Goal: Task Accomplishment & Management: Use online tool/utility

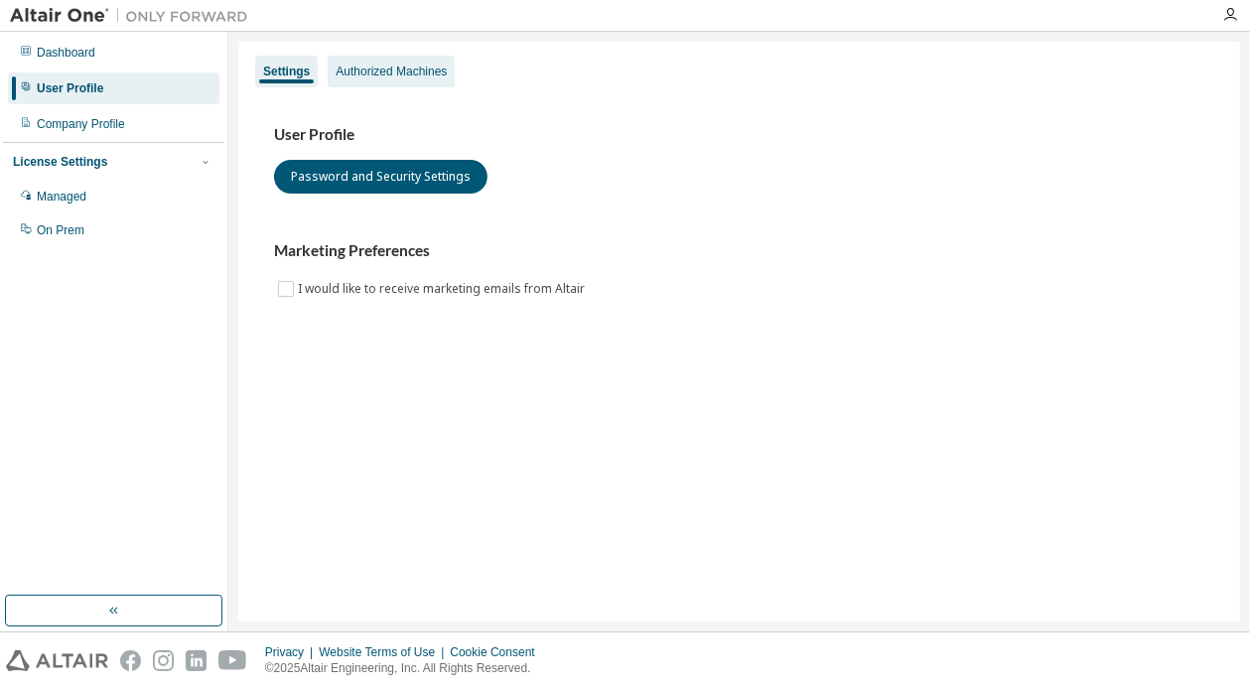
click at [432, 69] on div "Authorized Machines" at bounding box center [391, 72] width 111 height 16
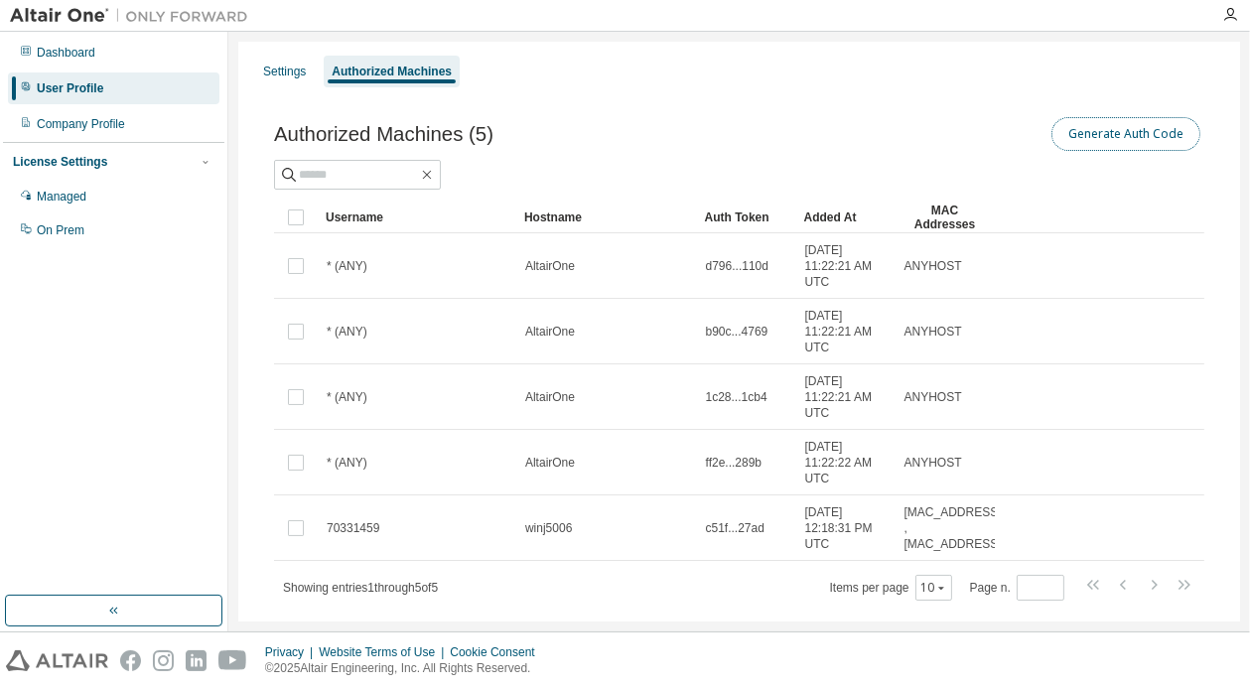
click at [1124, 129] on button "Generate Auth Code" at bounding box center [1125, 134] width 149 height 34
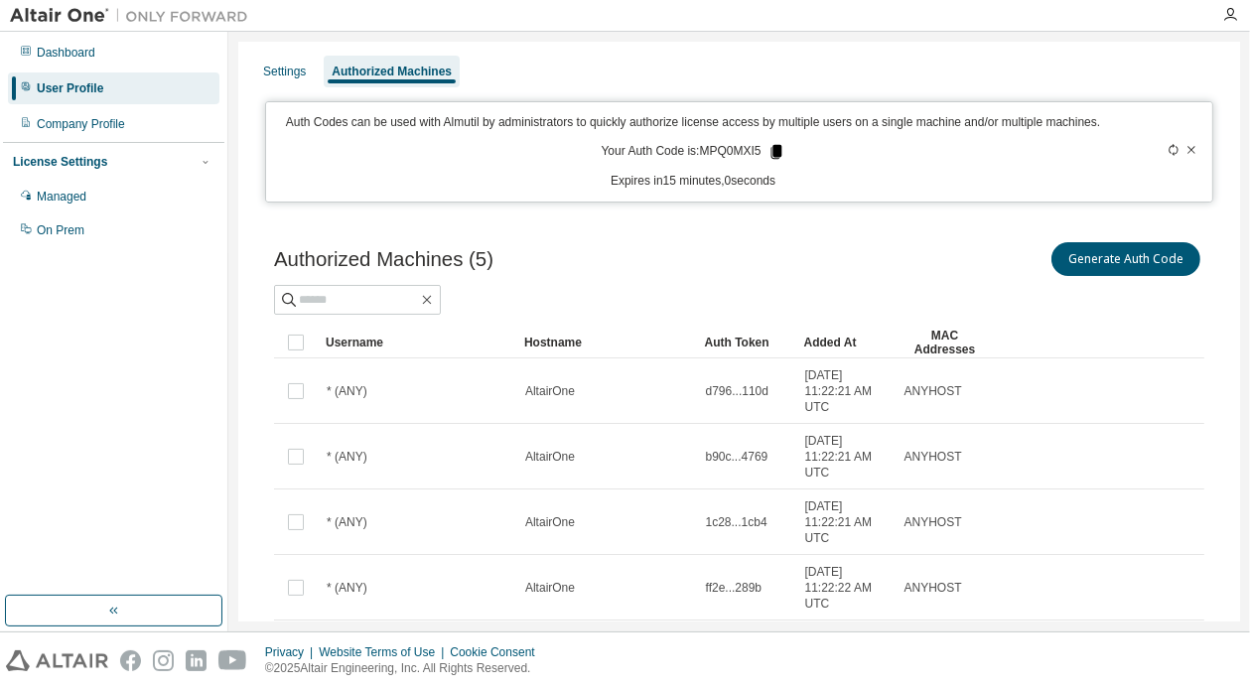
click at [771, 147] on icon at bounding box center [776, 152] width 11 height 14
